Goal: Task Accomplishment & Management: Use online tool/utility

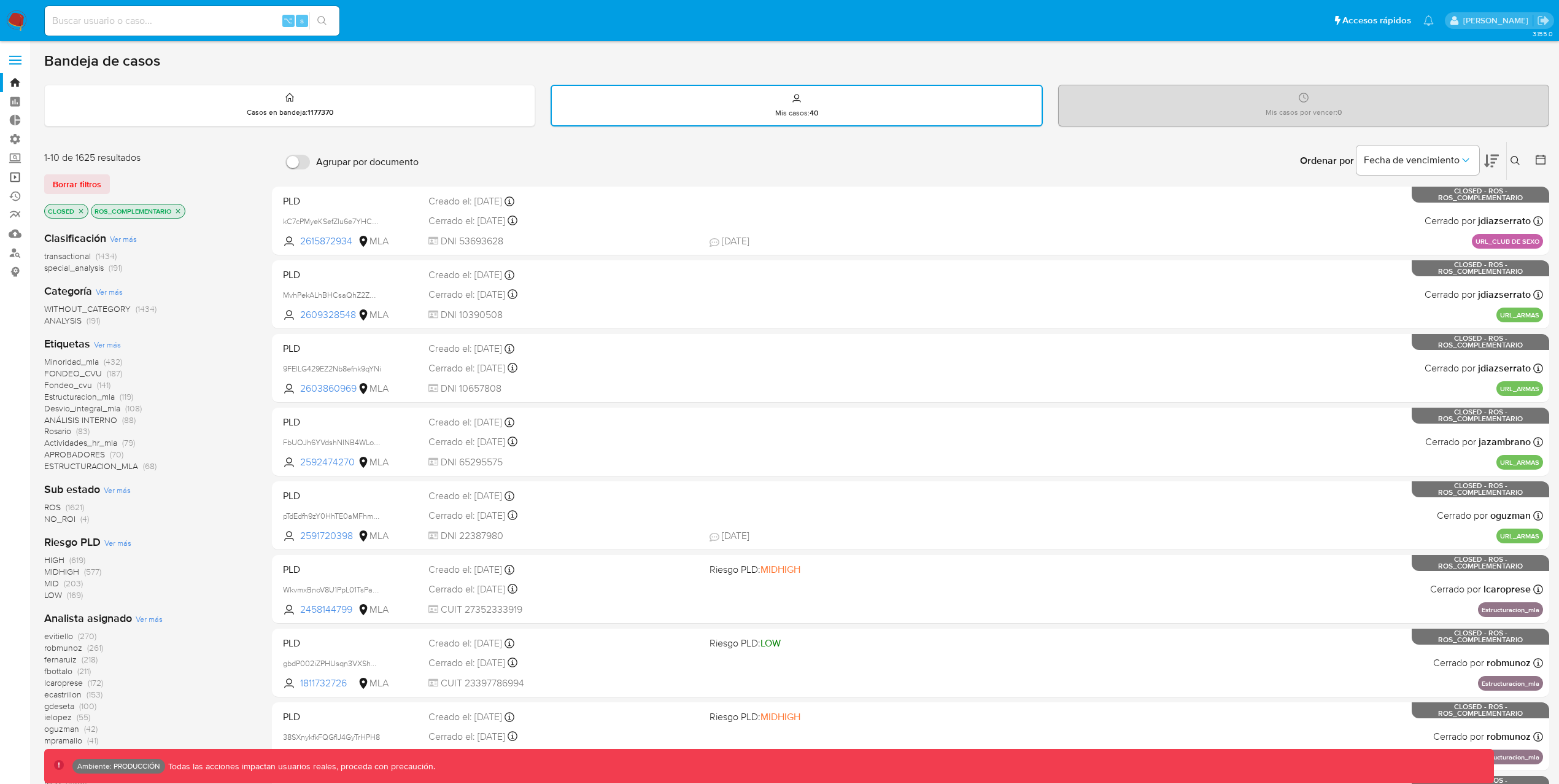
click at [16, 176] on link "Operaciones masivas" at bounding box center [73, 177] width 146 height 19
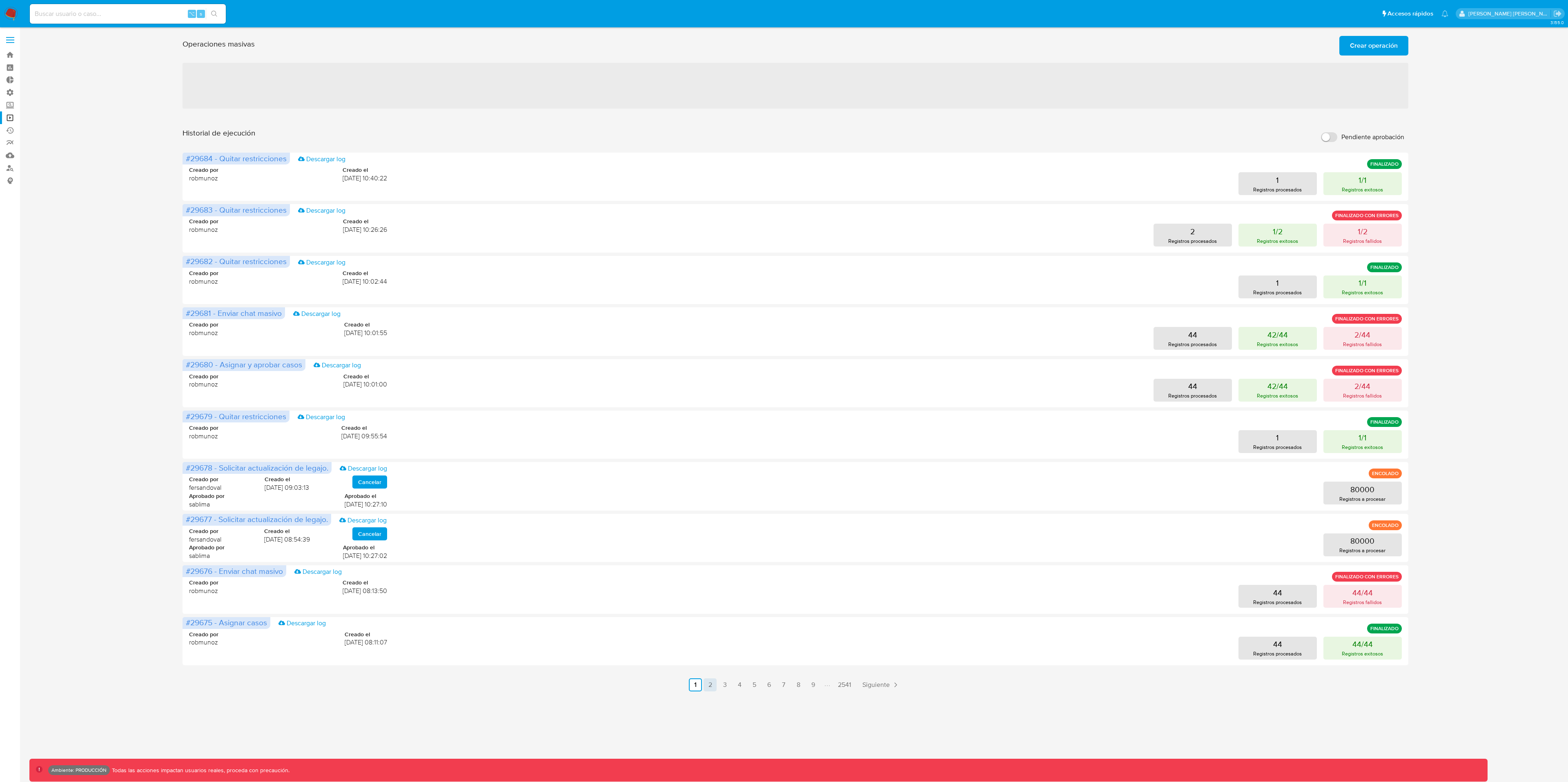
click at [711, 521] on link "2" at bounding box center [710, 685] width 13 height 13
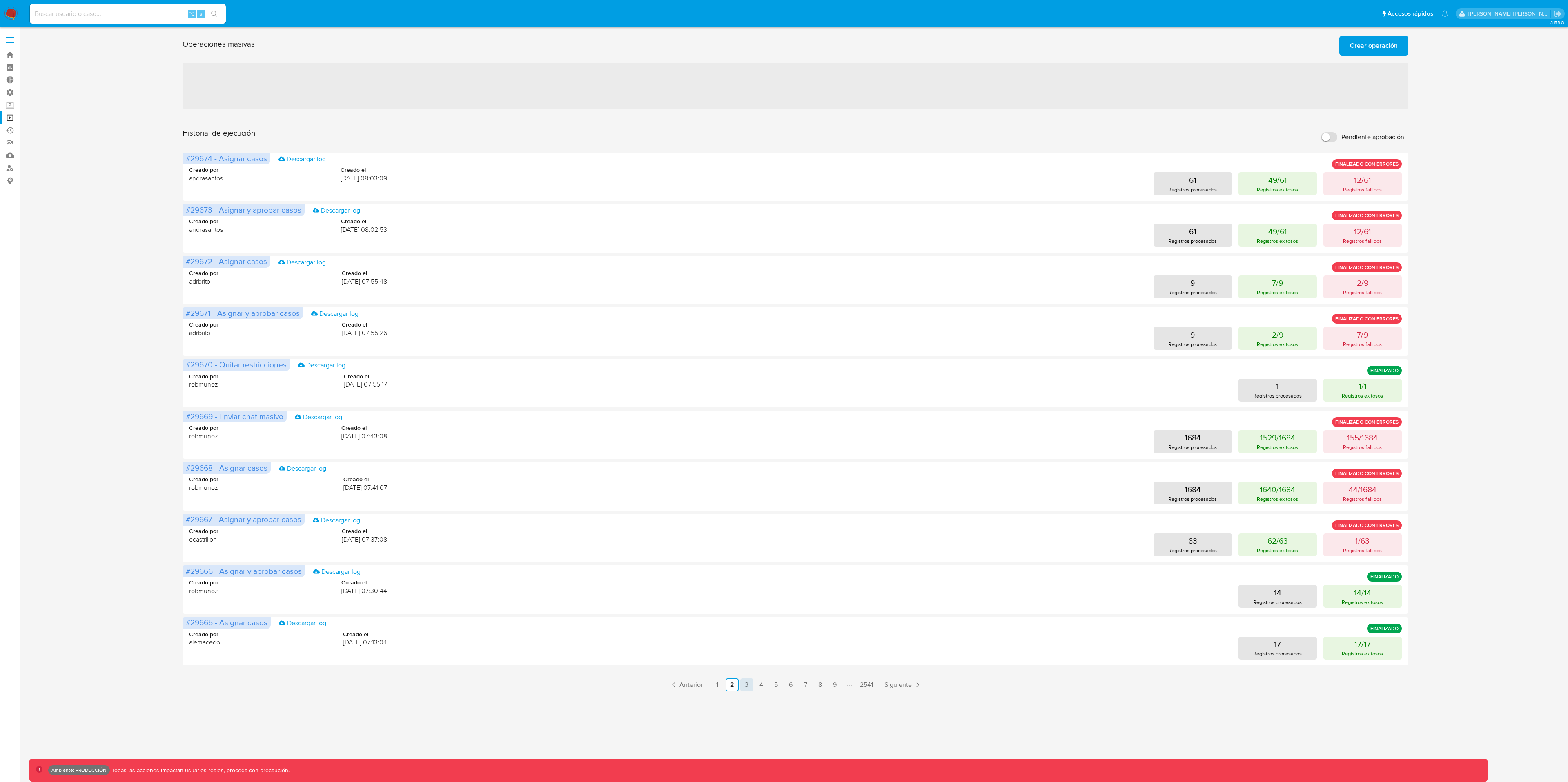
click at [748, 521] on link "3" at bounding box center [746, 685] width 13 height 13
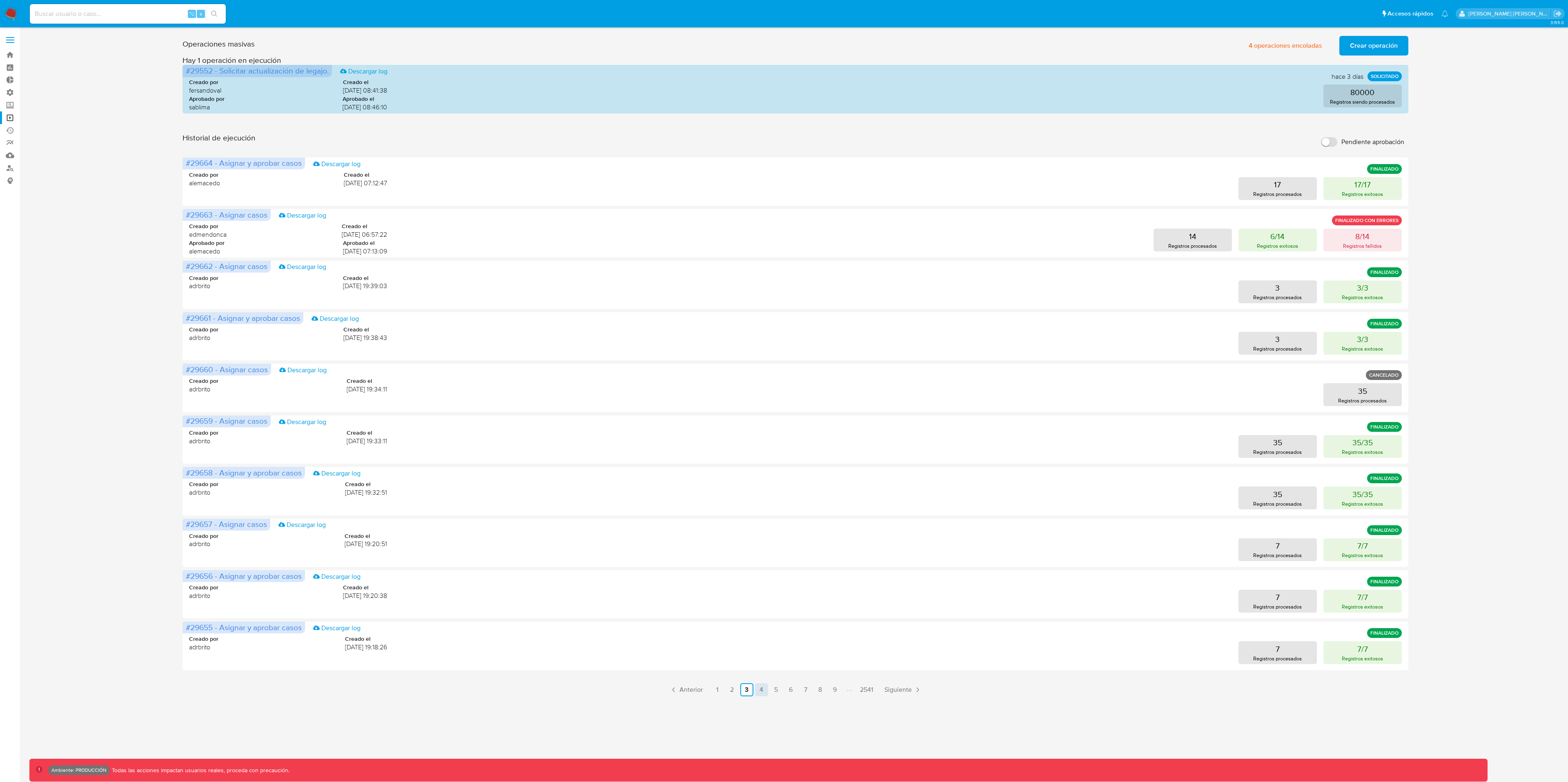
click at [760, 521] on link "4" at bounding box center [761, 689] width 13 height 13
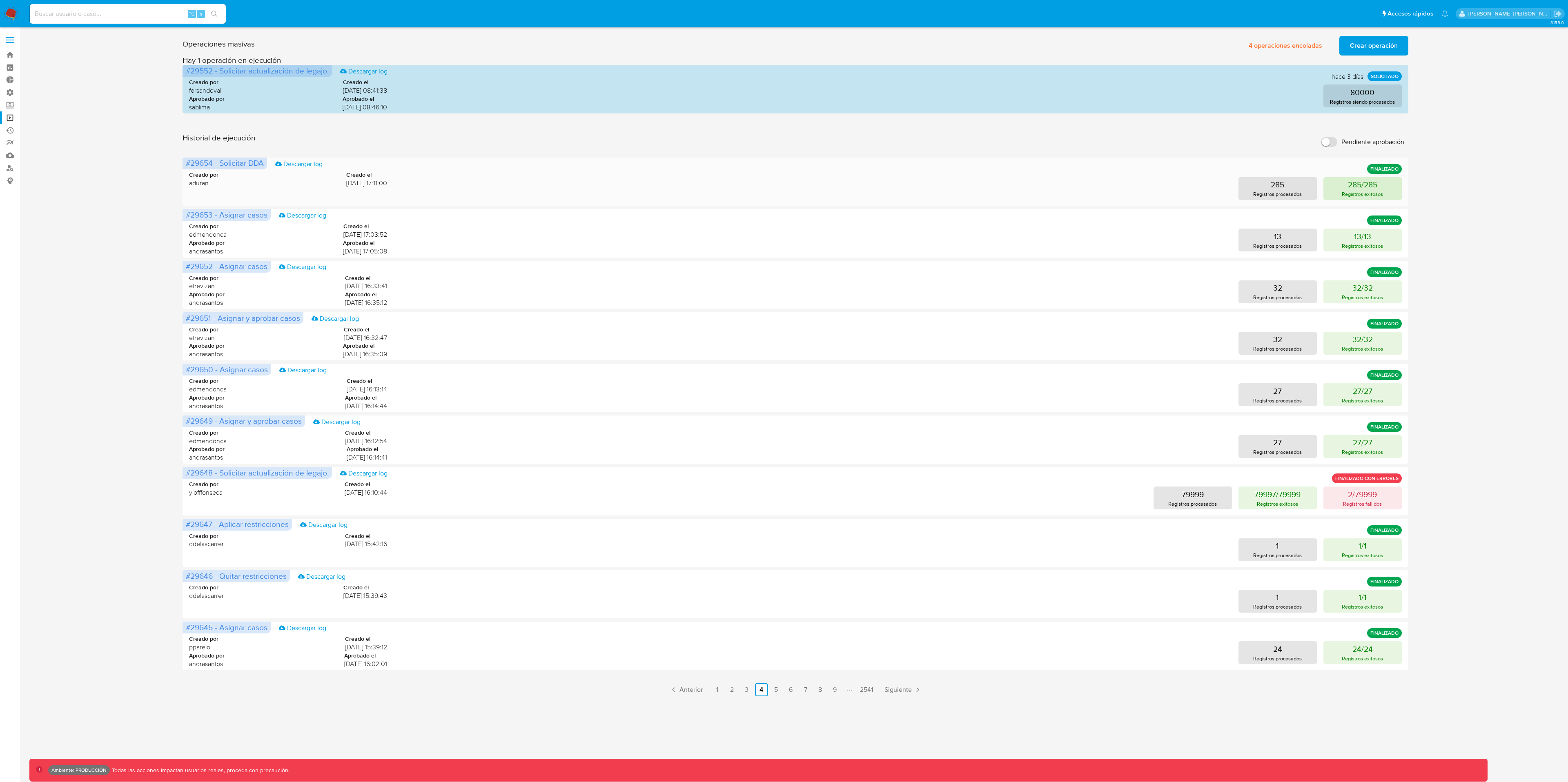
click at [1045, 189] on button "285/285 Registros exitosos" at bounding box center [1362, 189] width 79 height 23
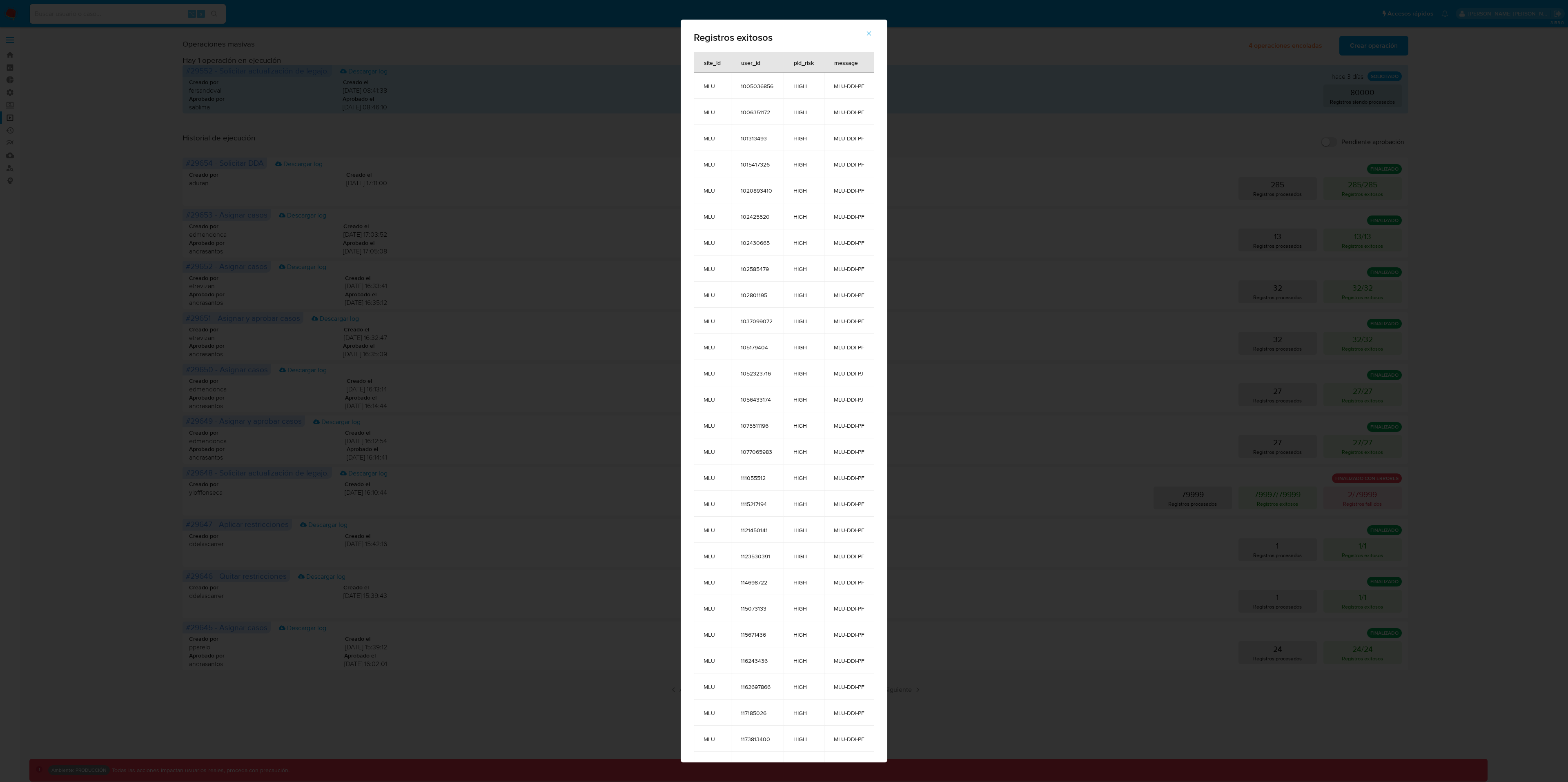
click at [754, 295] on span "102801195" at bounding box center [757, 295] width 33 height 7
click at [755, 295] on span "102801195" at bounding box center [757, 295] width 33 height 7
click at [1045, 113] on div "Registros exitosos site_id user_id pld_risk message MLU 1005036856 HIGH MLU-DDI…" at bounding box center [784, 391] width 1568 height 782
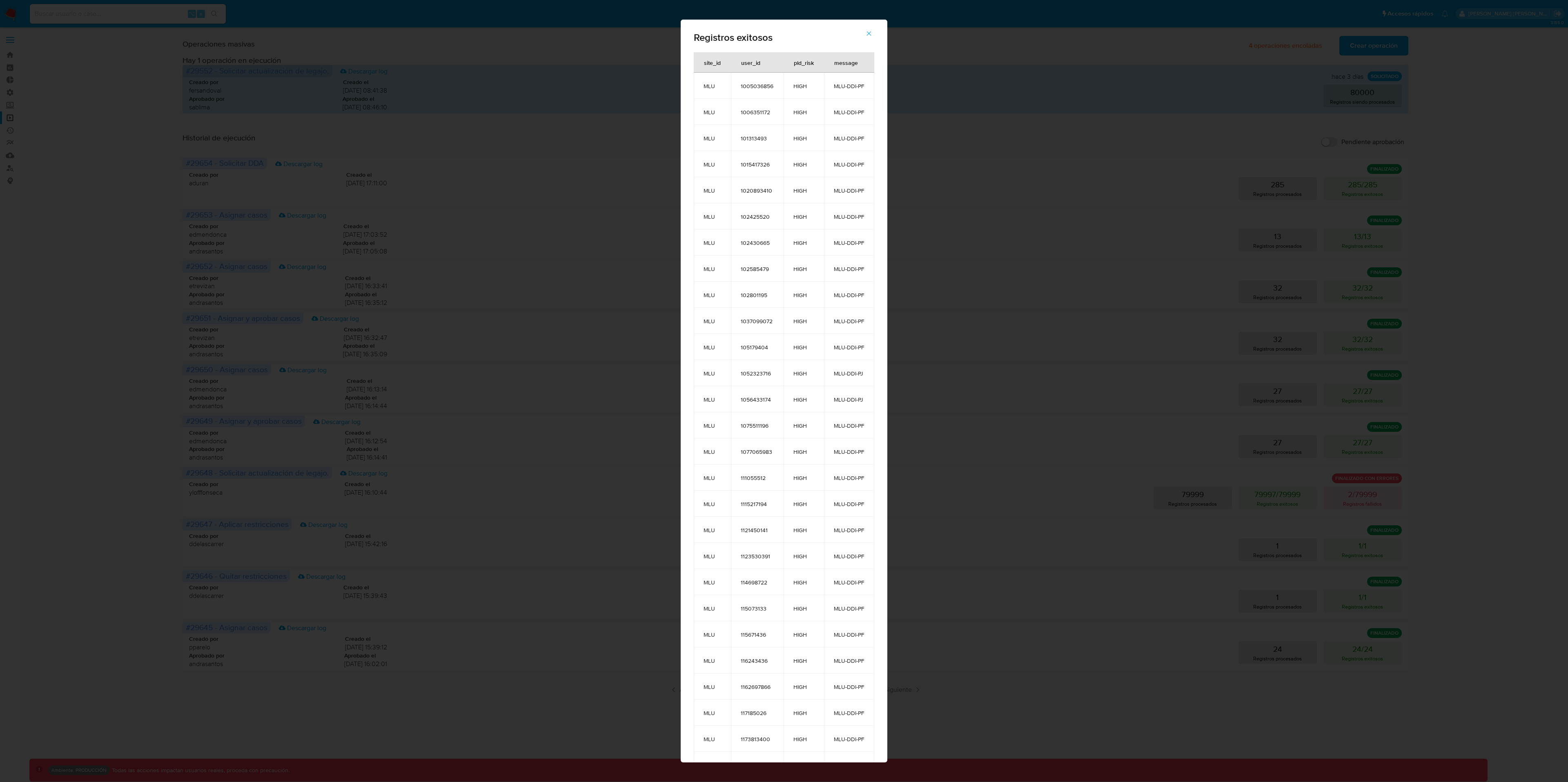
click at [871, 34] on icon "button" at bounding box center [869, 33] width 7 height 7
